Goal: Use online tool/utility: Utilize a website feature to perform a specific function

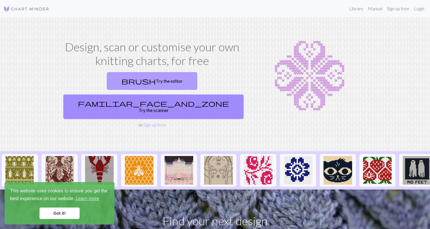
click at [127, 88] on link "brush Try the editor" at bounding box center [152, 81] width 91 height 18
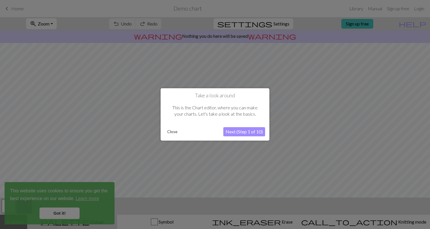
click at [174, 134] on button "Close" at bounding box center [172, 132] width 15 height 9
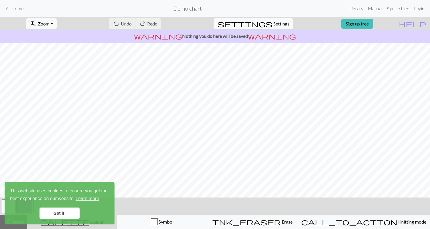
click at [260, 26] on span "settings" at bounding box center [244, 24] width 55 height 8
select select "aran"
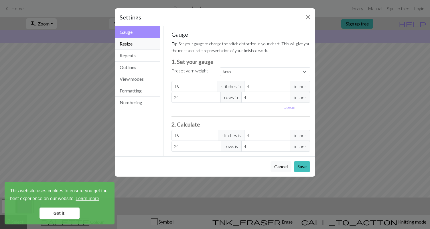
click at [144, 43] on button "Resize" at bounding box center [137, 44] width 45 height 12
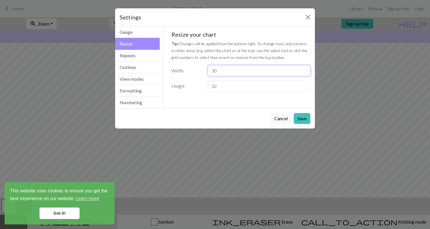
click at [213, 67] on input "30" at bounding box center [259, 70] width 103 height 11
click at [212, 69] on input "30" at bounding box center [259, 70] width 103 height 11
type input "16"
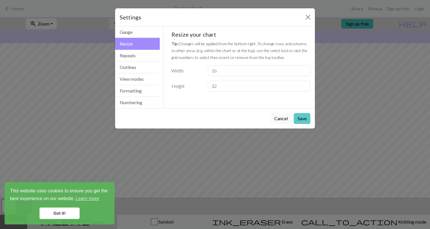
click at [299, 119] on button "Save" at bounding box center [302, 118] width 17 height 11
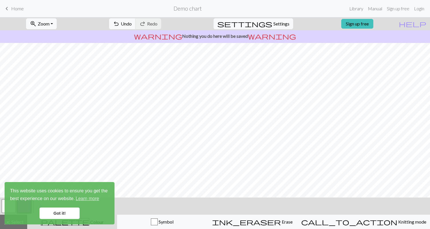
click at [56, 217] on link "Got it!" at bounding box center [60, 213] width 40 height 11
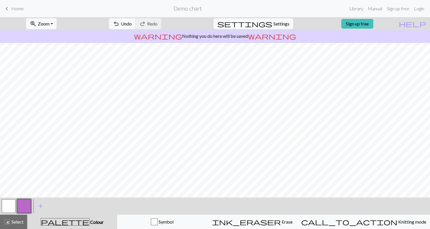
scroll to position [54, 0]
click at [24, 210] on button "button" at bounding box center [24, 206] width 14 height 14
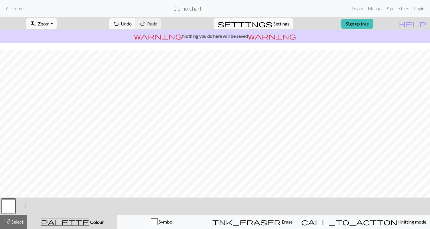
scroll to position [0, 0]
click at [264, 26] on span "settings" at bounding box center [244, 24] width 55 height 8
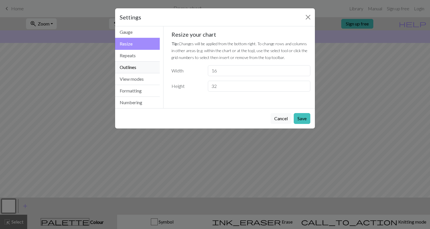
click at [133, 64] on button "Outlines" at bounding box center [137, 68] width 45 height 12
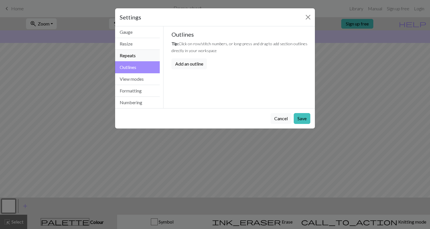
click at [131, 56] on button "Repeats" at bounding box center [137, 56] width 45 height 12
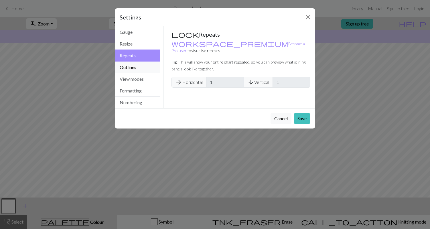
click at [128, 70] on button "Outlines" at bounding box center [137, 68] width 45 height 12
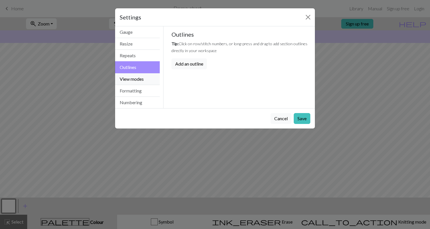
click at [131, 78] on button "View modes" at bounding box center [137, 79] width 45 height 12
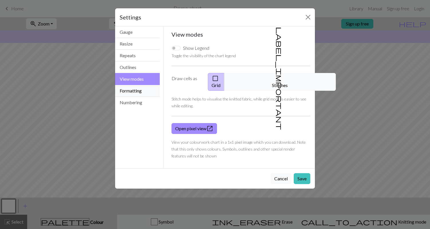
click at [132, 86] on button "Formatting" at bounding box center [137, 91] width 45 height 12
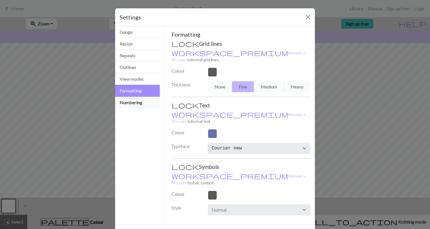
click at [140, 104] on button "Numbering" at bounding box center [137, 102] width 45 height 11
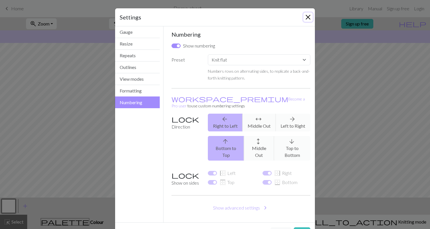
click at [308, 16] on button "Close" at bounding box center [308, 17] width 9 height 9
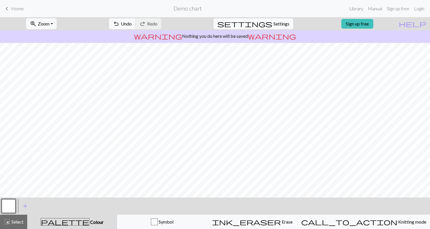
click at [268, 21] on button "settings Settings" at bounding box center [254, 23] width 80 height 11
select select "flat"
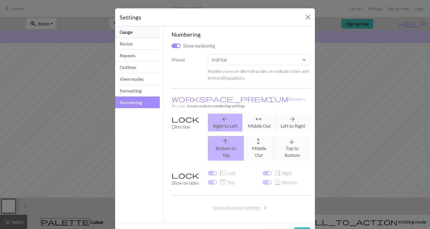
click at [135, 31] on button "Gauge" at bounding box center [137, 32] width 45 height 12
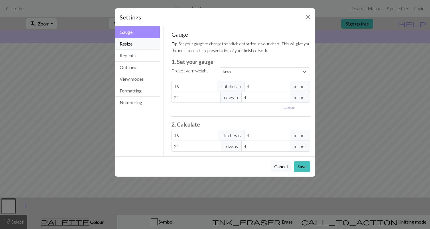
click at [134, 45] on button "Resize" at bounding box center [137, 44] width 45 height 12
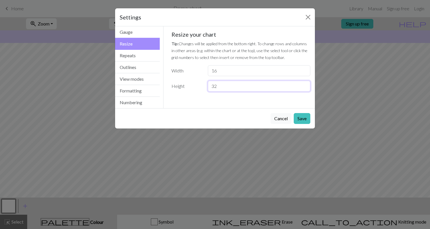
click at [217, 89] on input "32" at bounding box center [259, 86] width 103 height 11
click at [216, 89] on input "32" at bounding box center [259, 86] width 103 height 11
click at [215, 89] on input "32" at bounding box center [259, 86] width 103 height 11
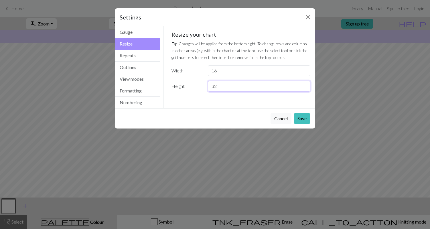
click at [215, 89] on input "32" at bounding box center [259, 86] width 103 height 11
type input "16"
click at [297, 119] on button "Save" at bounding box center [302, 118] width 17 height 11
